Goal: Information Seeking & Learning: Learn about a topic

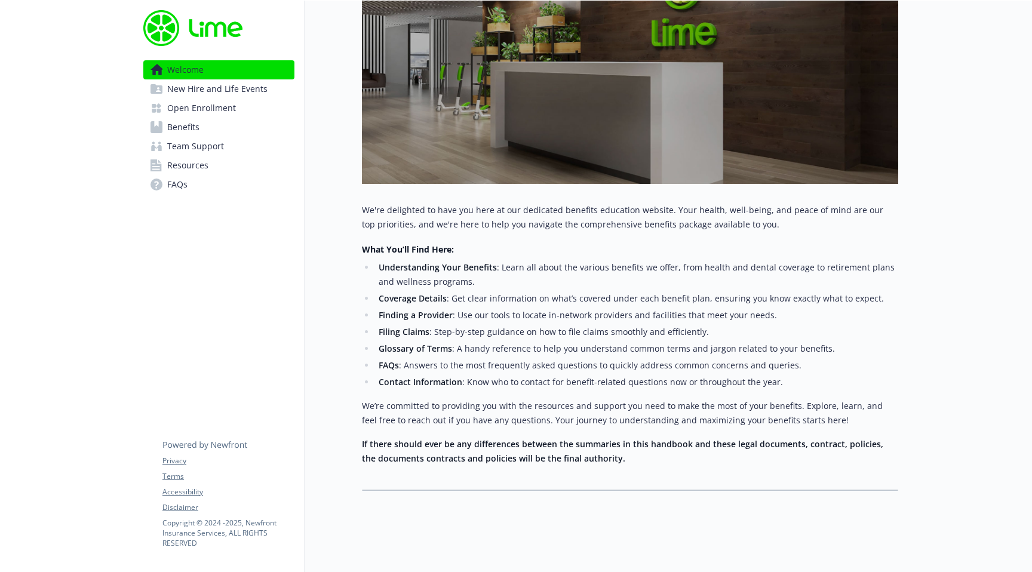
scroll to position [254, 0]
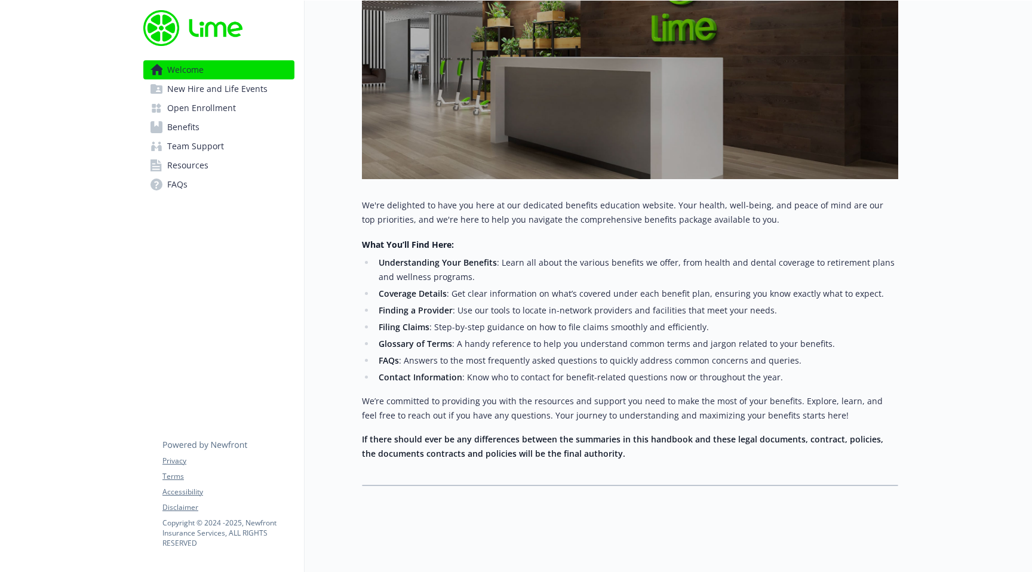
click at [223, 128] on link "Benefits" at bounding box center [218, 127] width 151 height 19
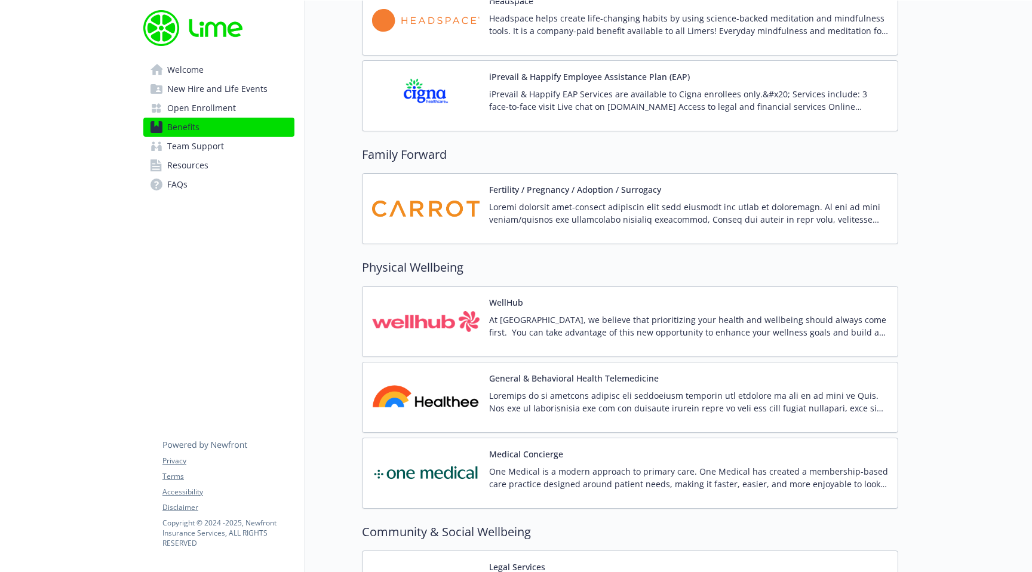
scroll to position [2416, 0]
click at [441, 330] on img at bounding box center [425, 321] width 107 height 51
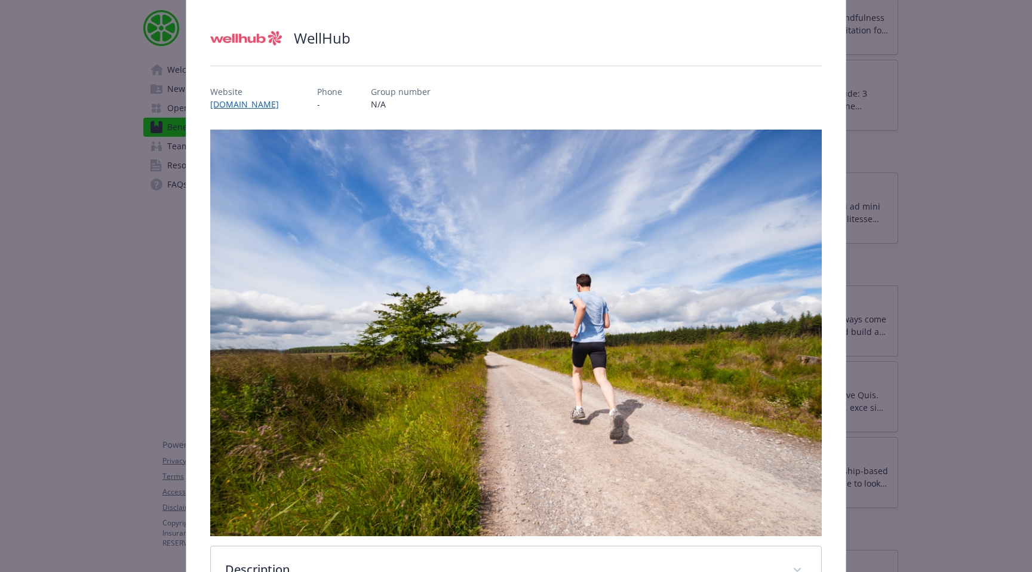
scroll to position [282, 0]
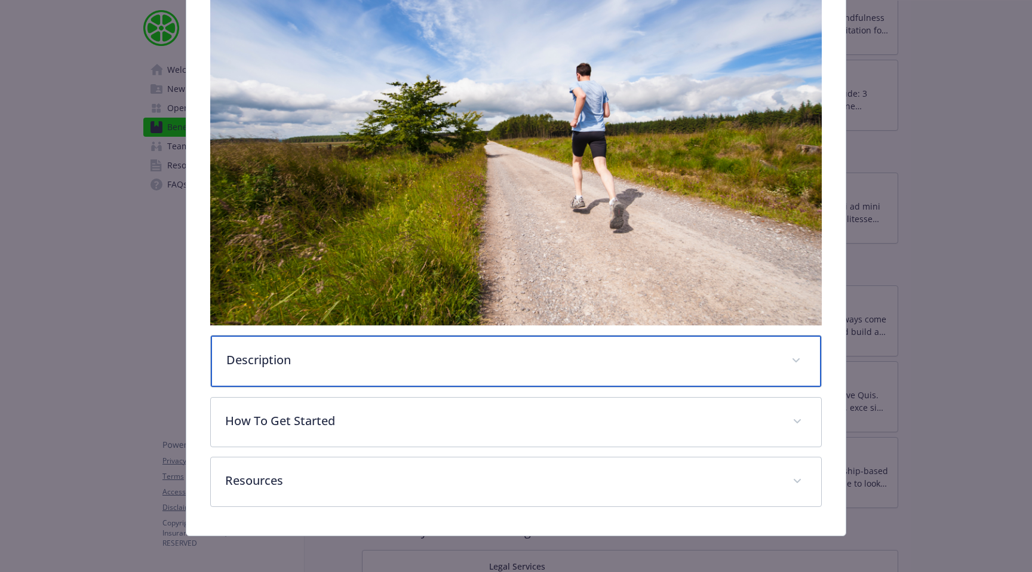
click at [389, 354] on p "Description" at bounding box center [501, 360] width 550 height 18
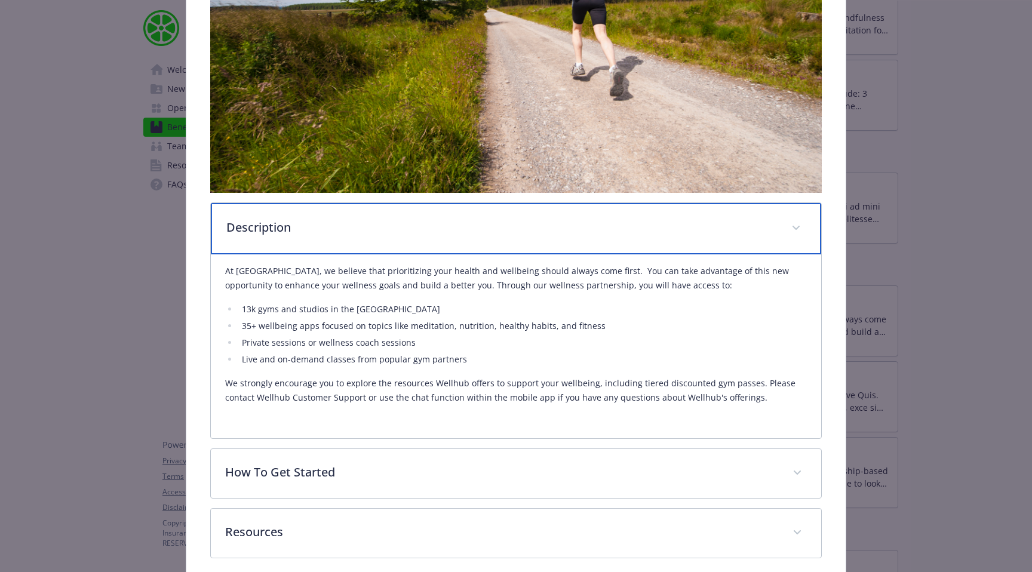
scroll to position [416, 0]
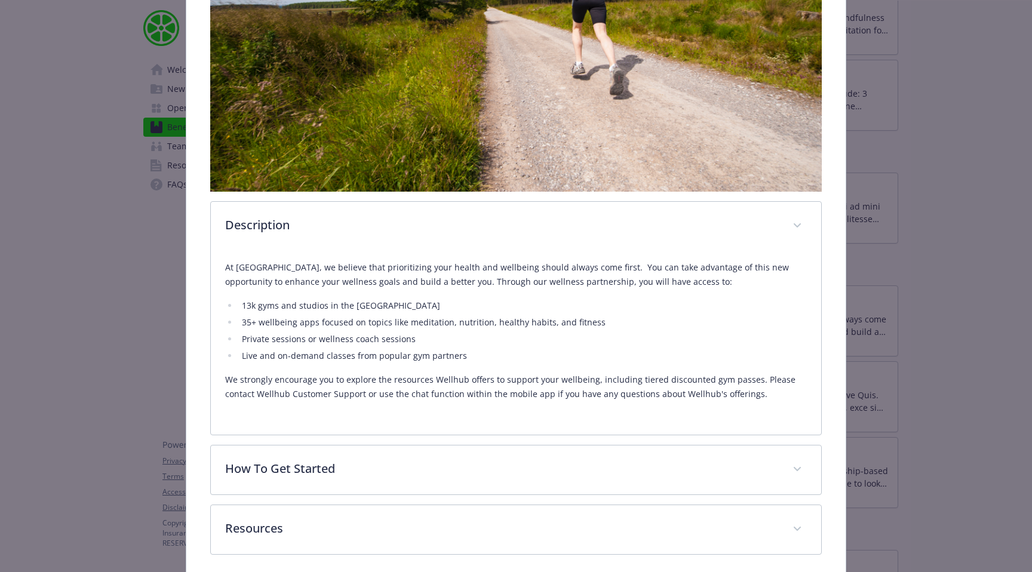
click at [1027, 267] on div "Physical Wellbeing - WellHub - Wellness Program WellHub Website [DOMAIN_NAME] P…" at bounding box center [516, 286] width 1032 height 572
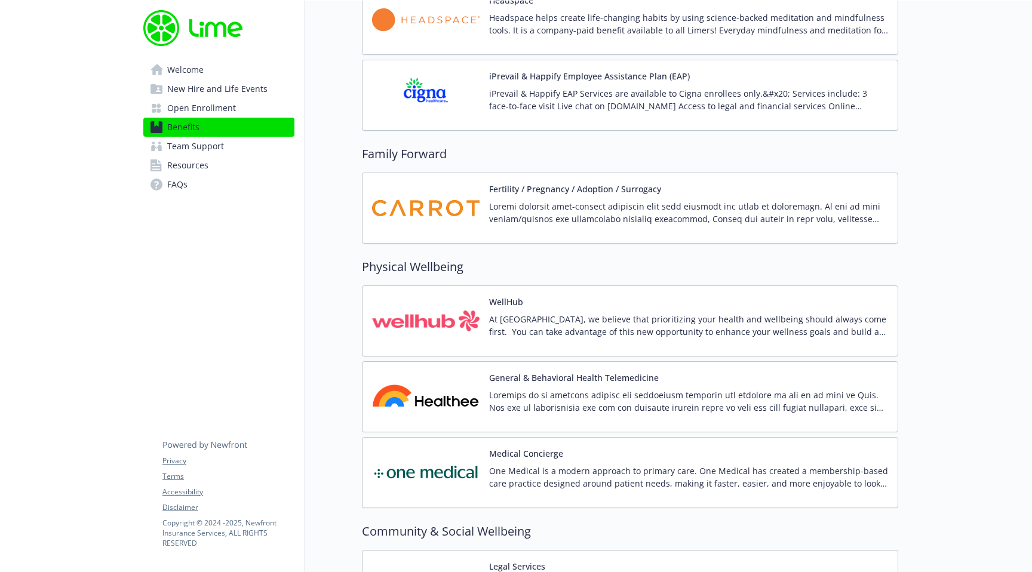
click at [580, 407] on p at bounding box center [688, 401] width 399 height 25
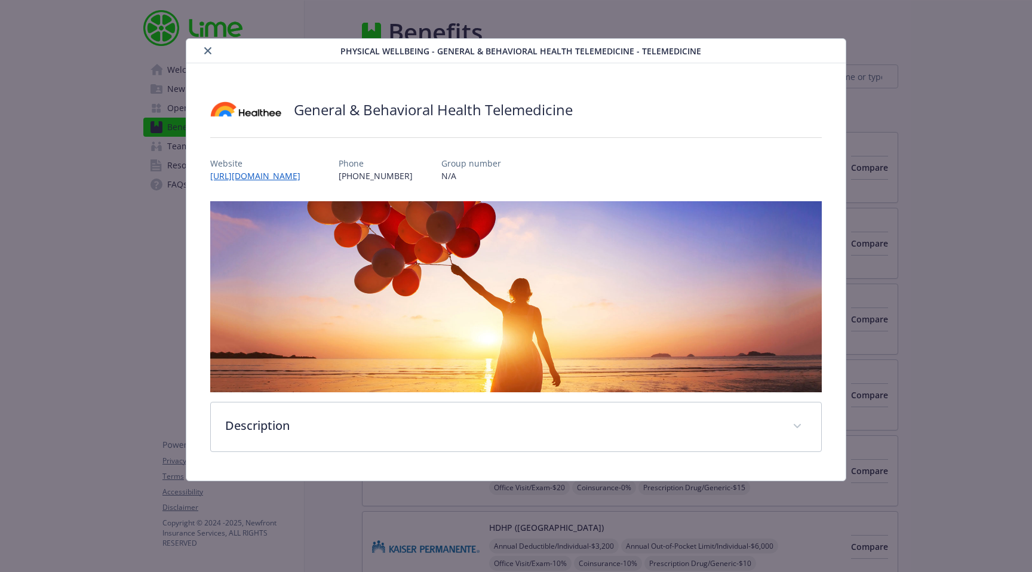
scroll to position [2416, 0]
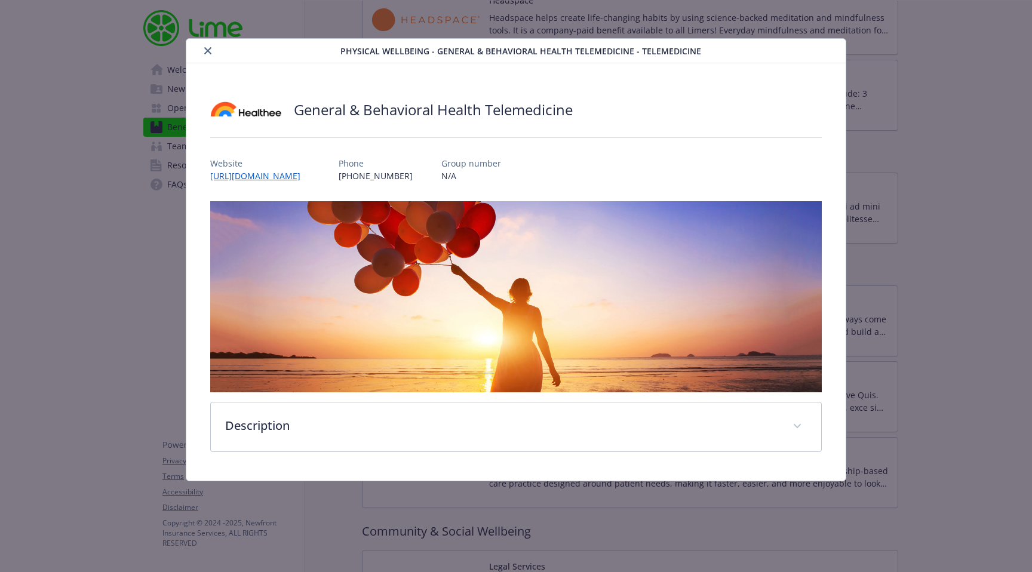
click at [810, 161] on div "Website [URL][DOMAIN_NAME] Phone [PHONE_NUMBER] Group number N/A" at bounding box center [515, 164] width 611 height 35
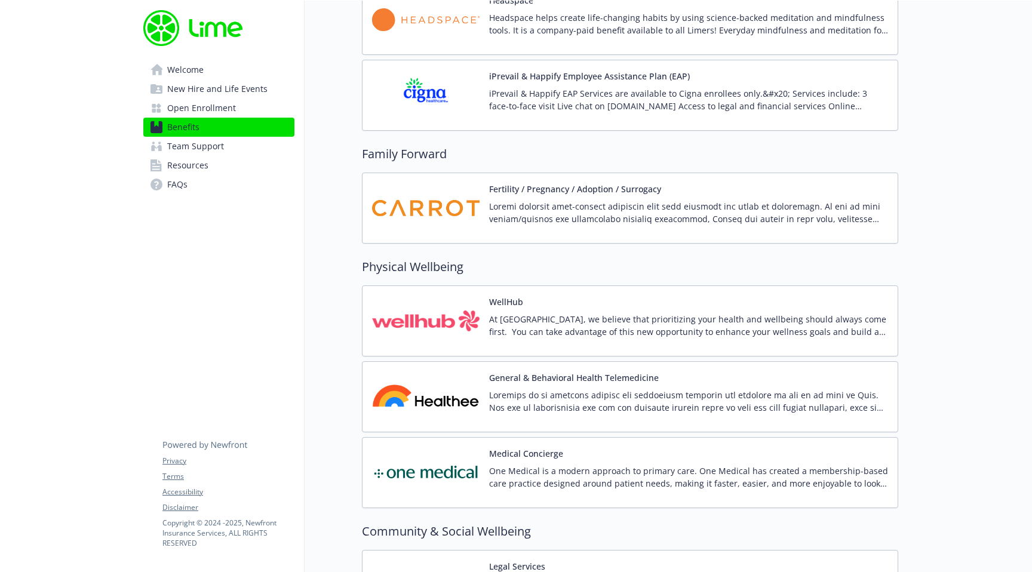
scroll to position [2551, 0]
